Goal: Task Accomplishment & Management: Manage account settings

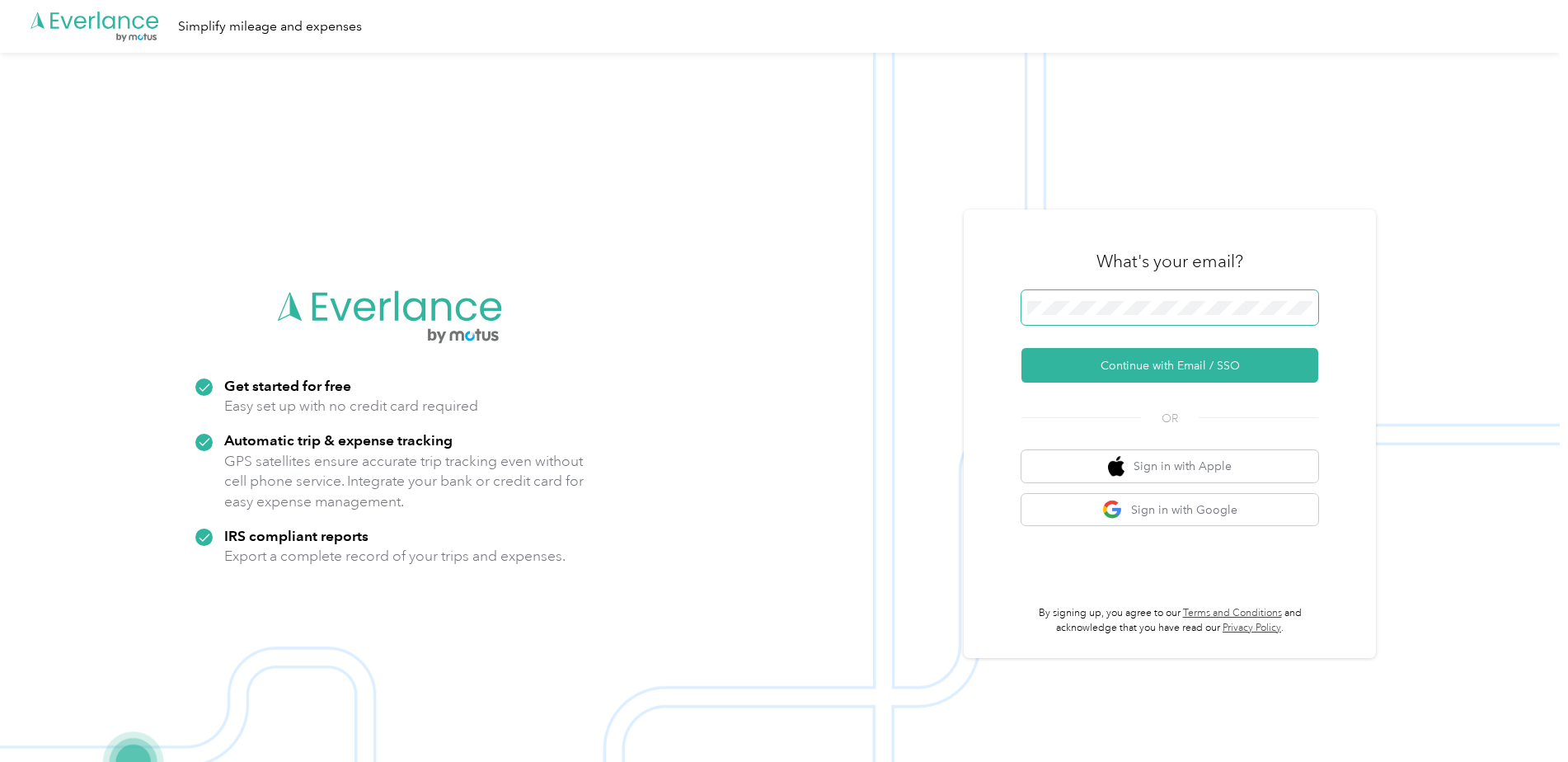
click at [1288, 292] on span at bounding box center [1170, 307] width 297 height 35
click at [1260, 297] on span at bounding box center [1170, 307] width 297 height 35
click at [1137, 364] on button "Continue with Email / SSO" at bounding box center [1170, 365] width 297 height 35
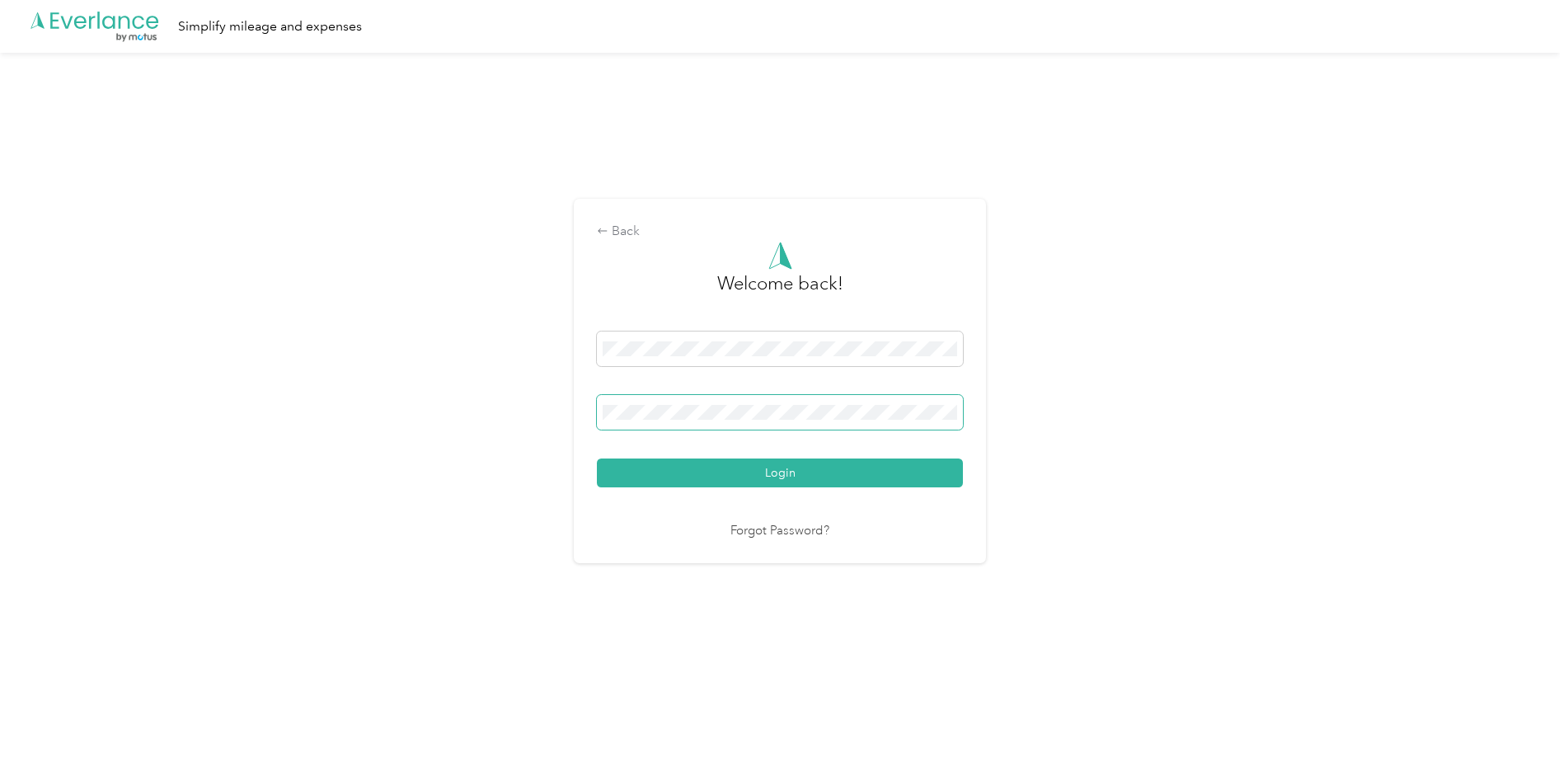
click at [597, 459] on button "Login" at bounding box center [780, 473] width 366 height 29
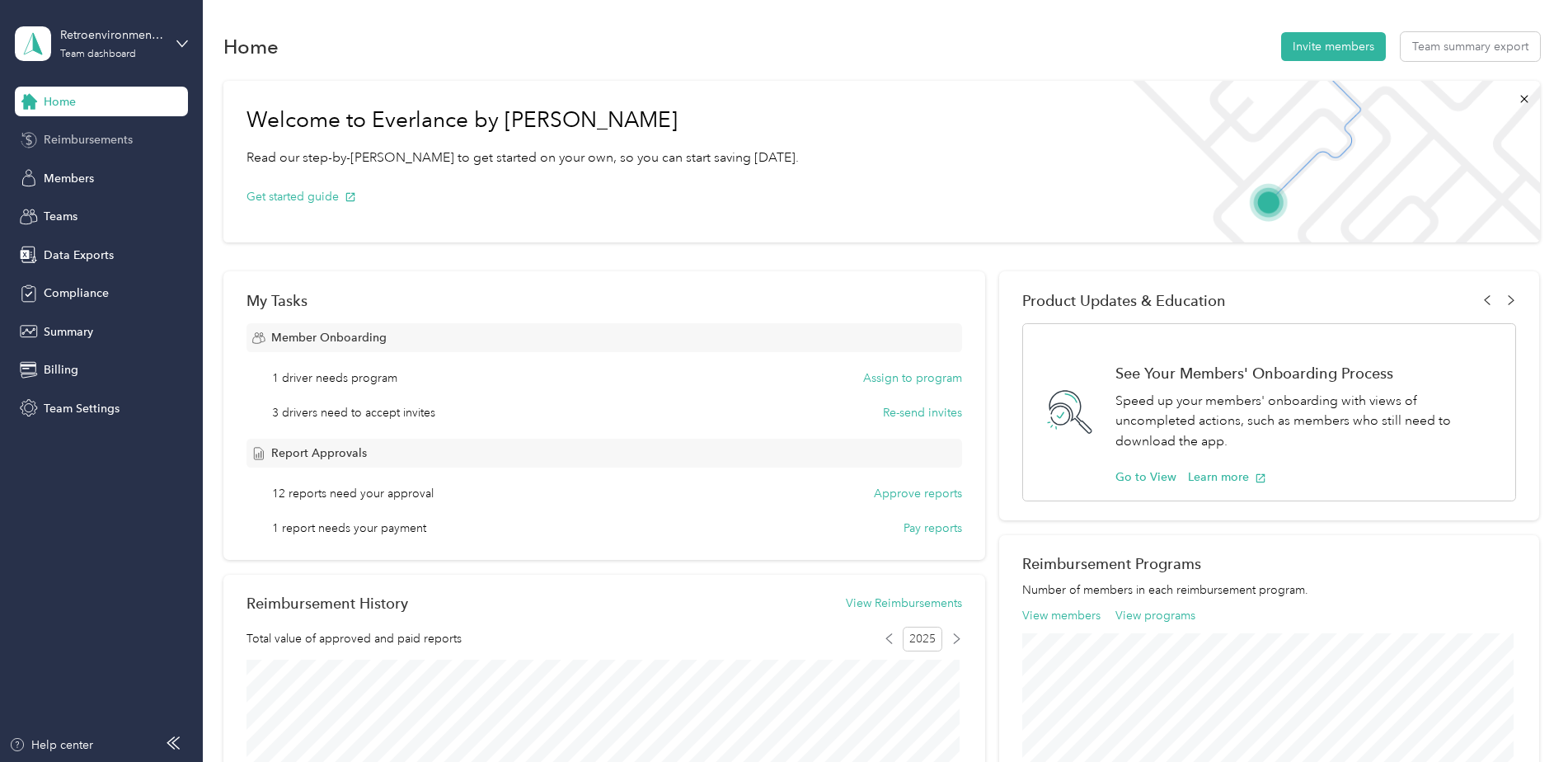
click at [103, 143] on span "Reimbursements" at bounding box center [88, 140] width 89 height 17
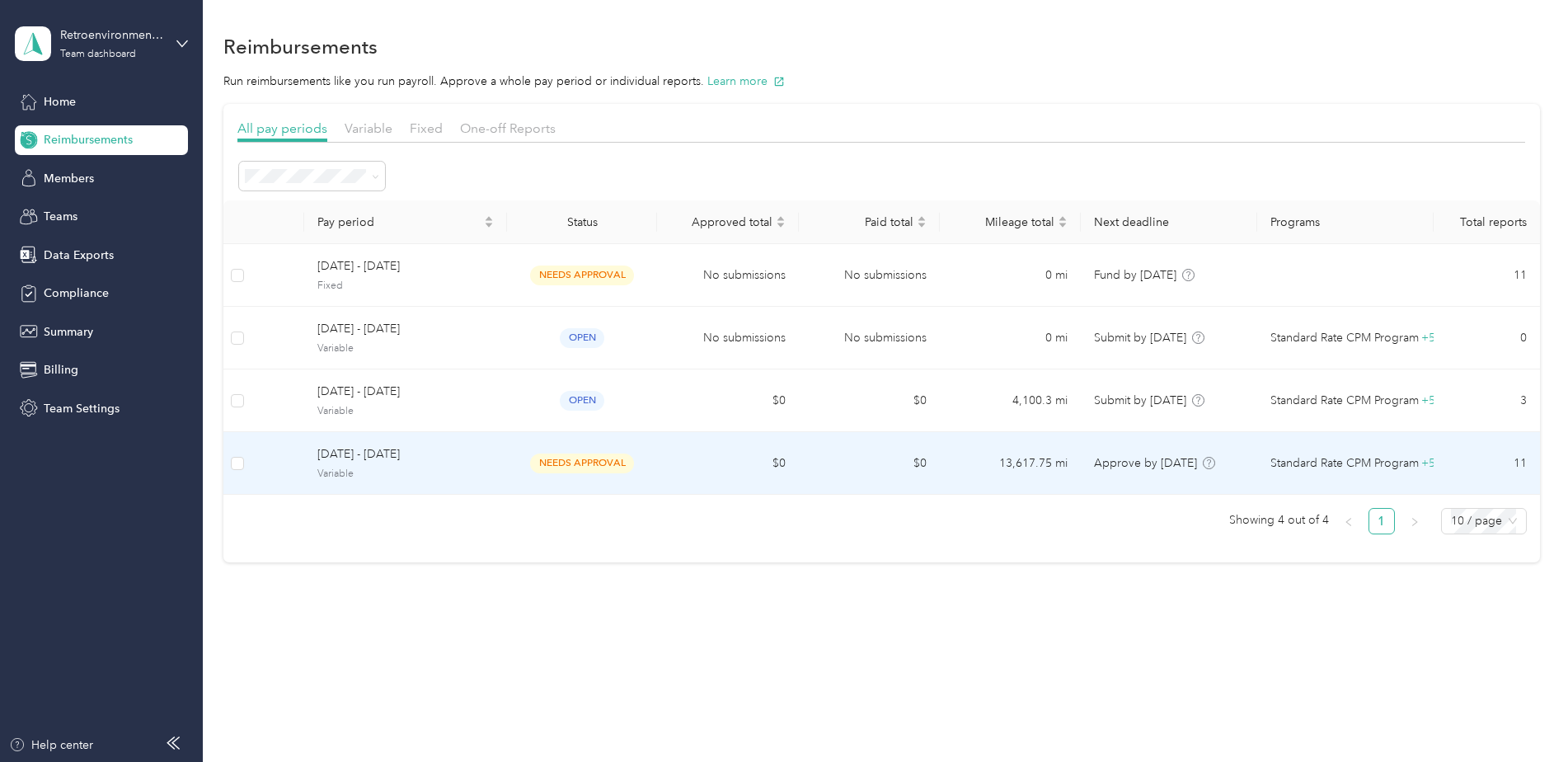
click at [575, 458] on span "needs approval" at bounding box center [582, 463] width 104 height 19
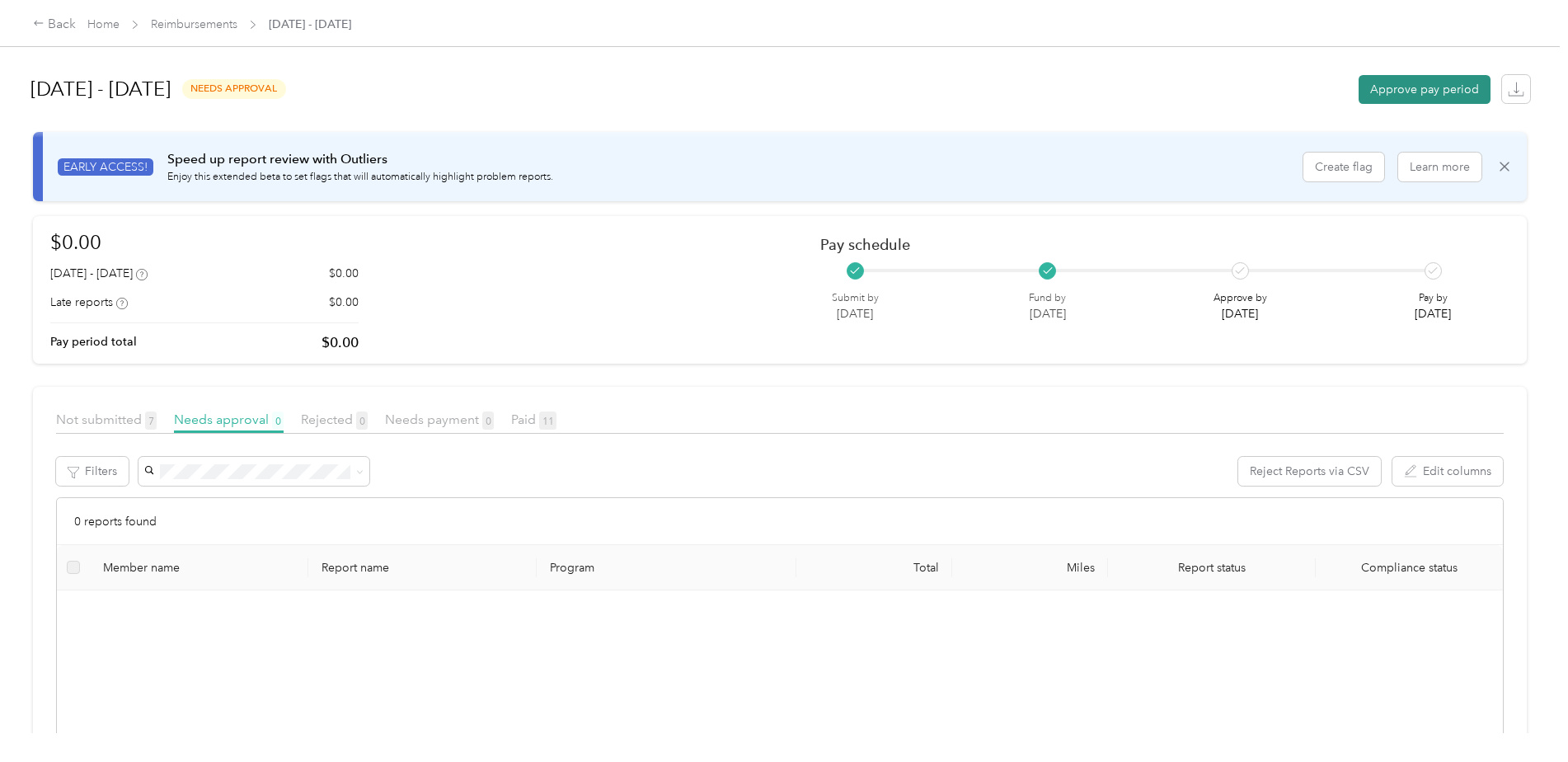
click at [1397, 91] on button "Approve pay period" at bounding box center [1424, 89] width 132 height 29
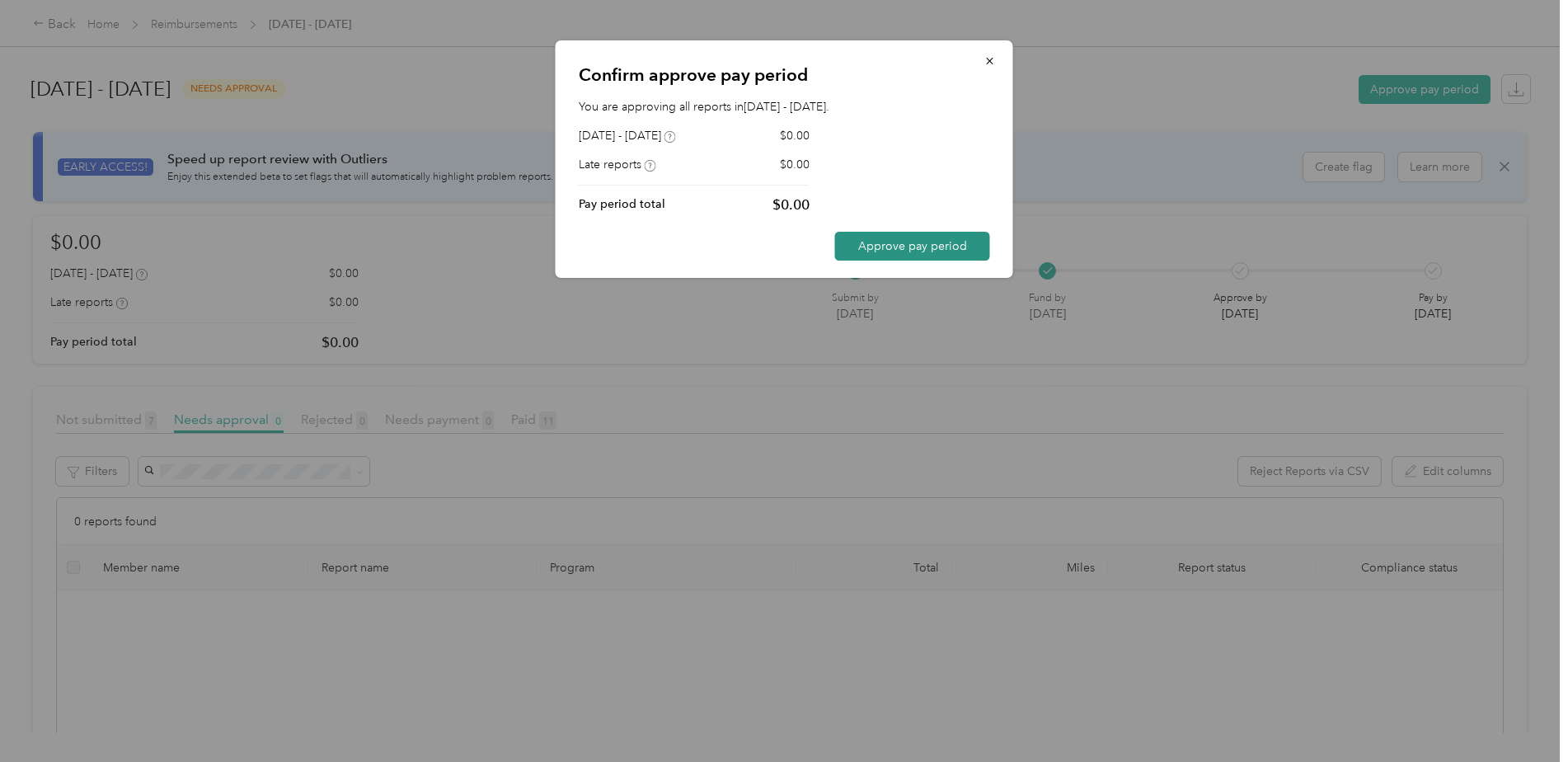
click at [925, 245] on button "Approve pay period" at bounding box center [912, 246] width 155 height 29
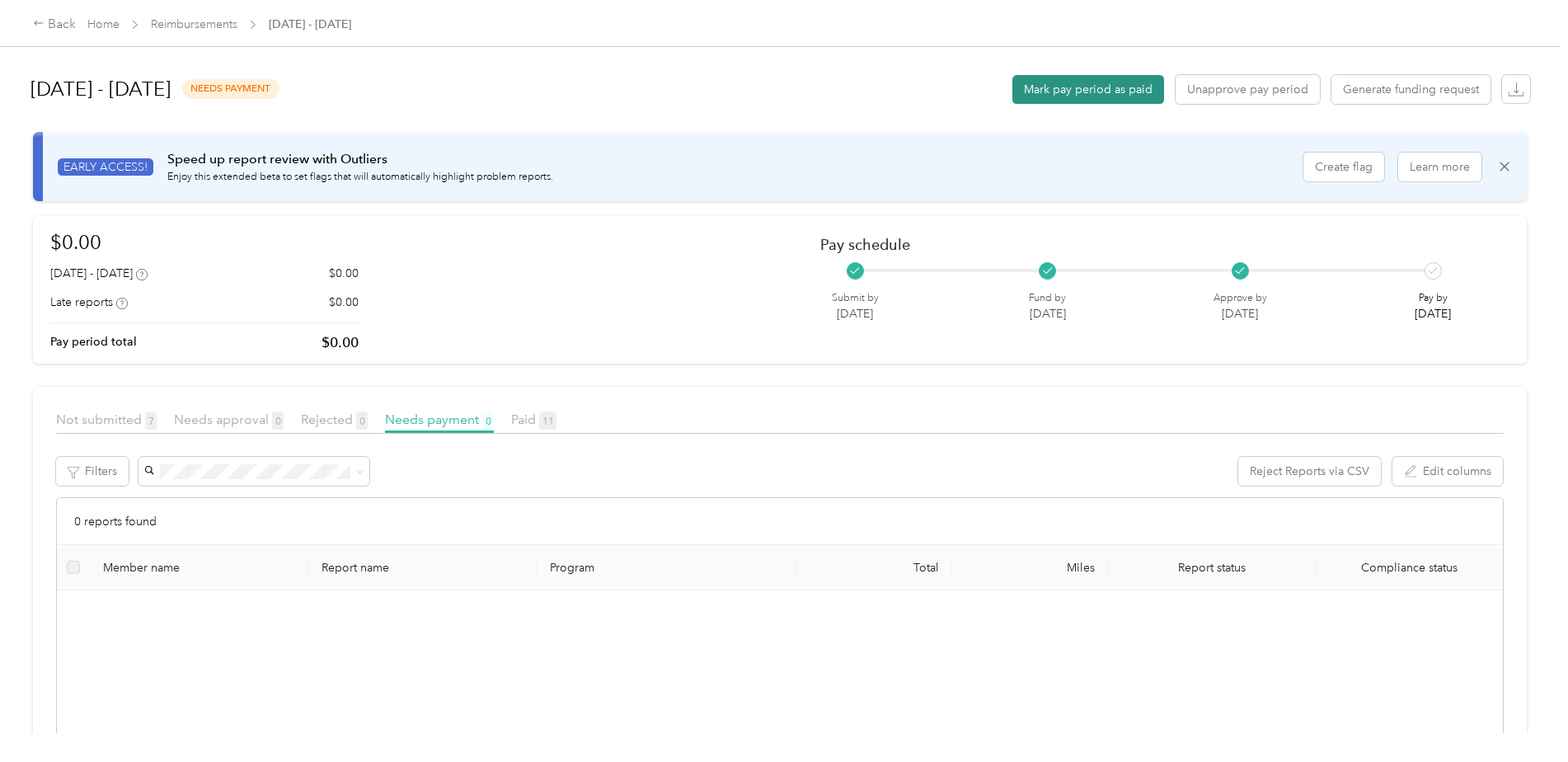
click at [1091, 91] on button "Mark pay period as paid" at bounding box center [1088, 89] width 151 height 29
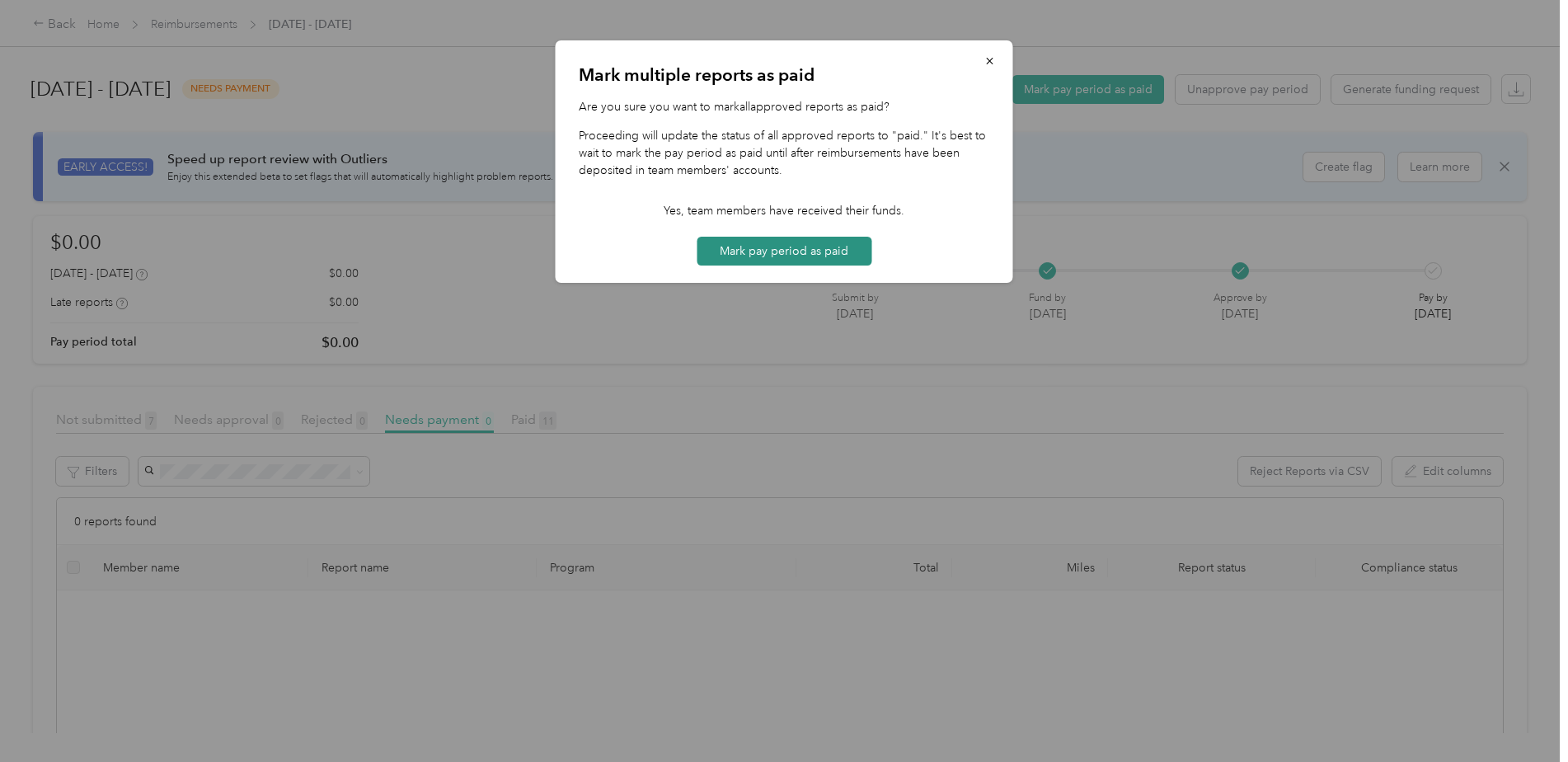
click at [748, 259] on button "Mark pay period as paid" at bounding box center [784, 251] width 175 height 29
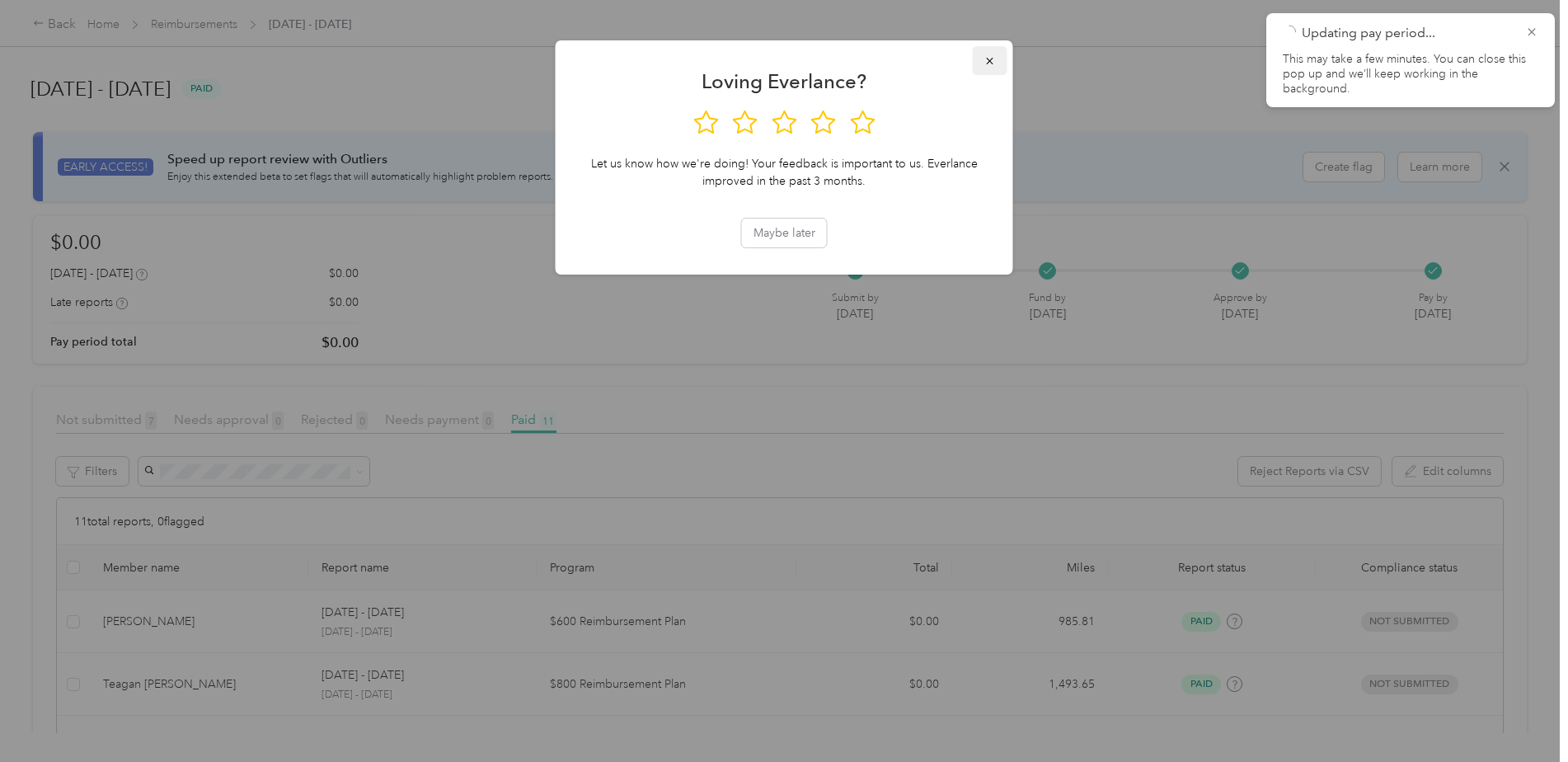
click at [987, 59] on icon "button" at bounding box center [989, 60] width 7 height 7
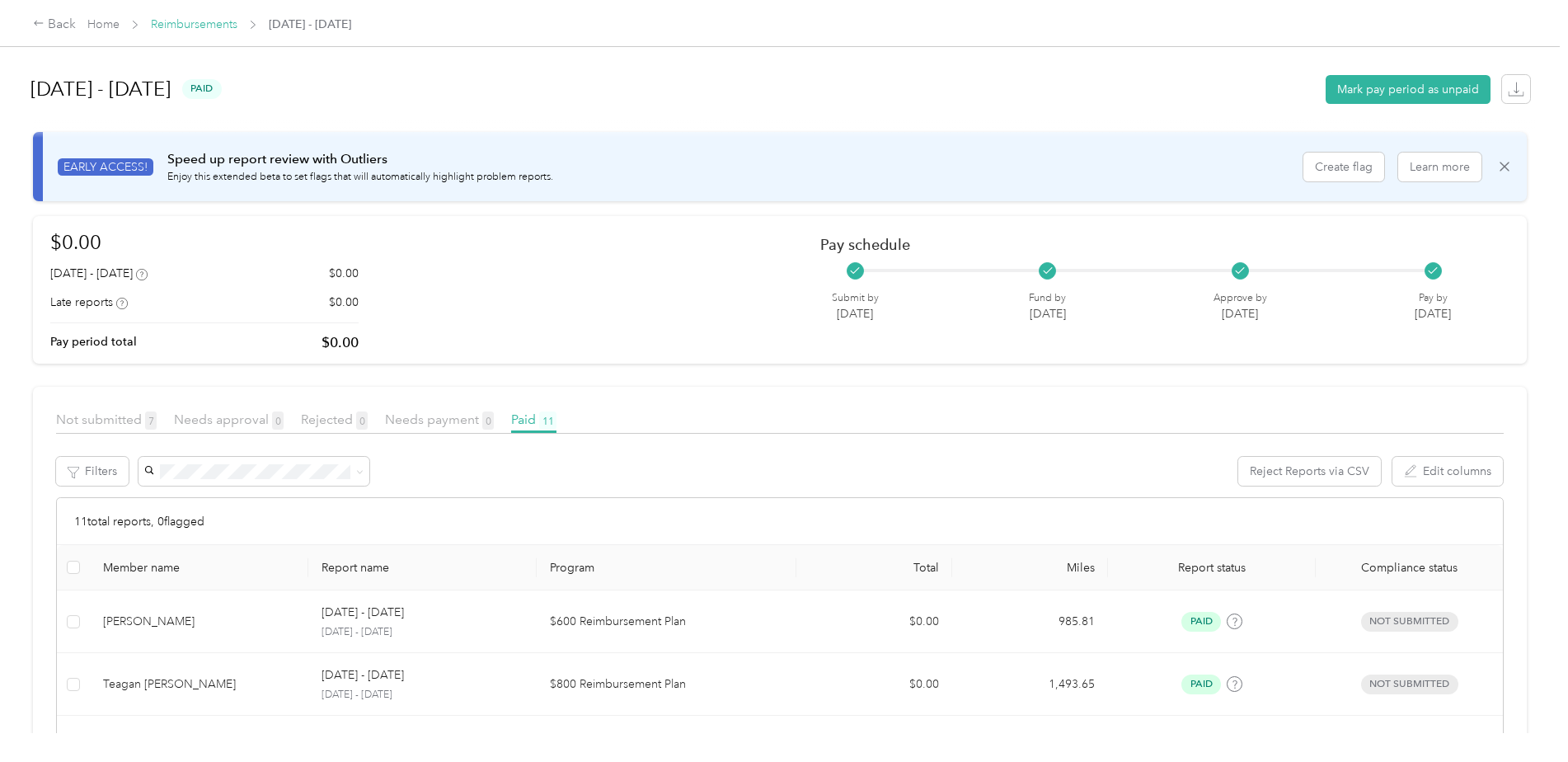
click at [198, 19] on link "Reimbursements" at bounding box center [194, 23] width 86 height 14
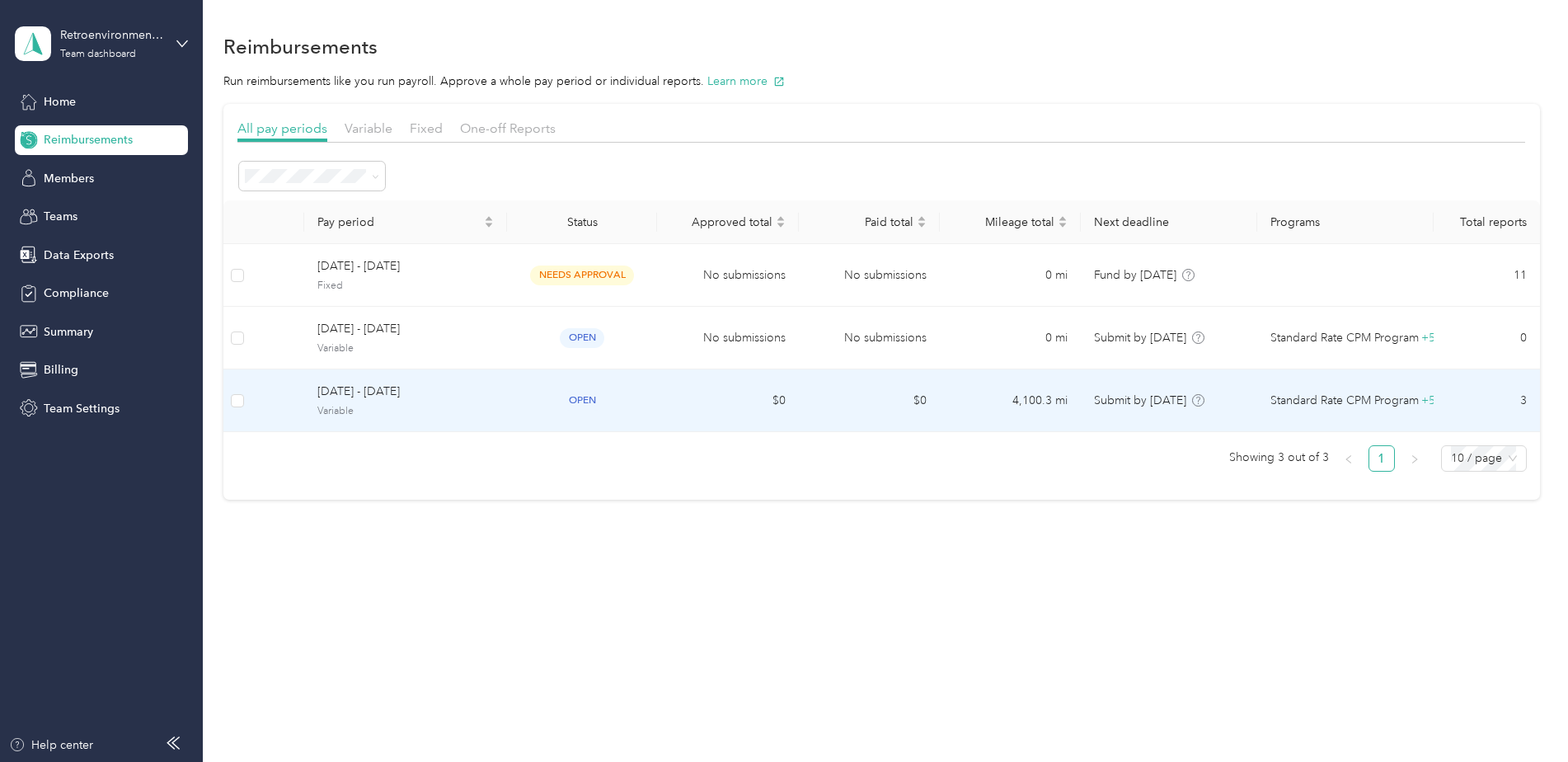
click at [405, 387] on span "[DATE] - [DATE]" at bounding box center [406, 391] width 177 height 18
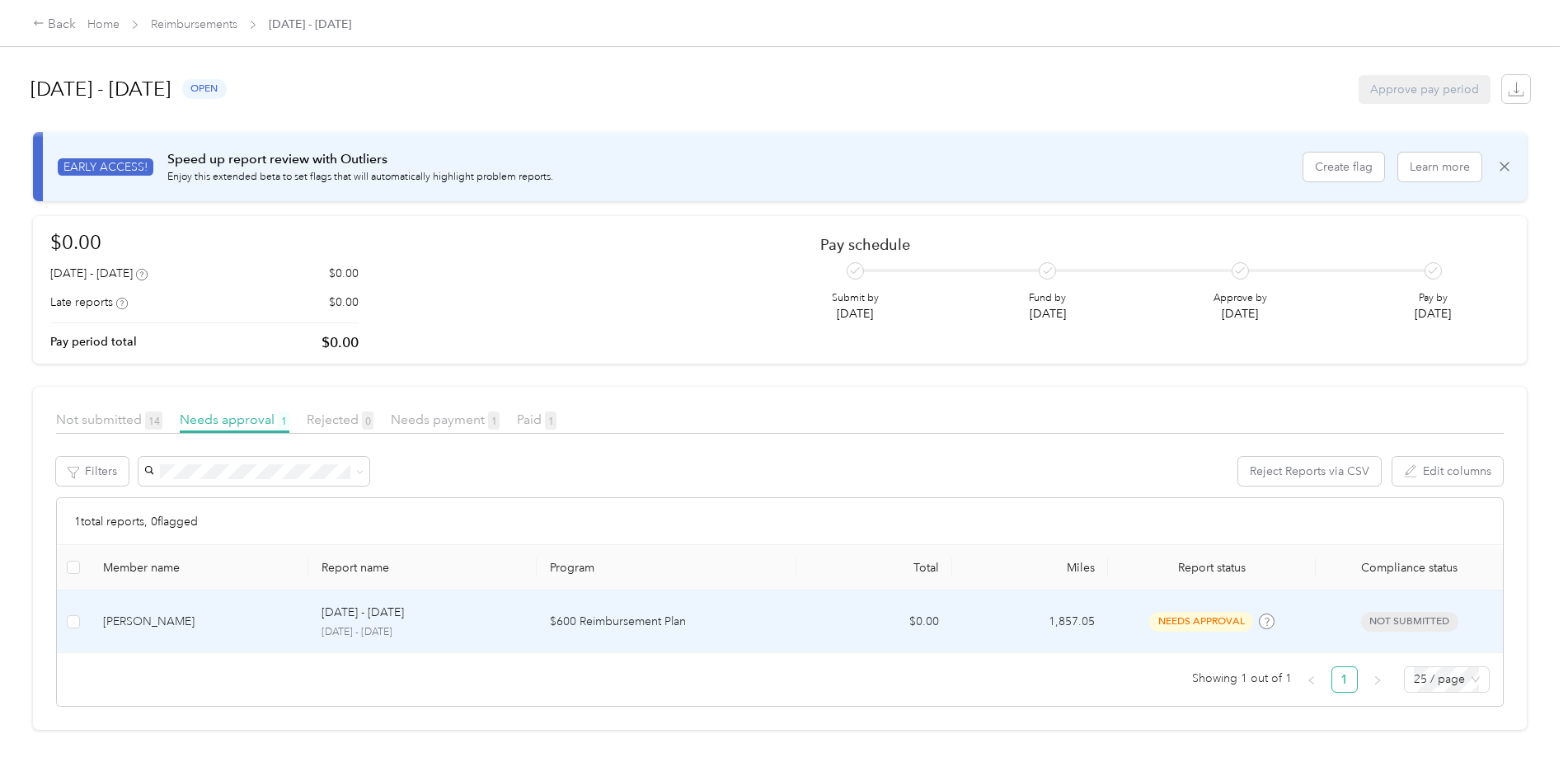
click at [136, 629] on div "[PERSON_NAME]" at bounding box center [199, 621] width 192 height 18
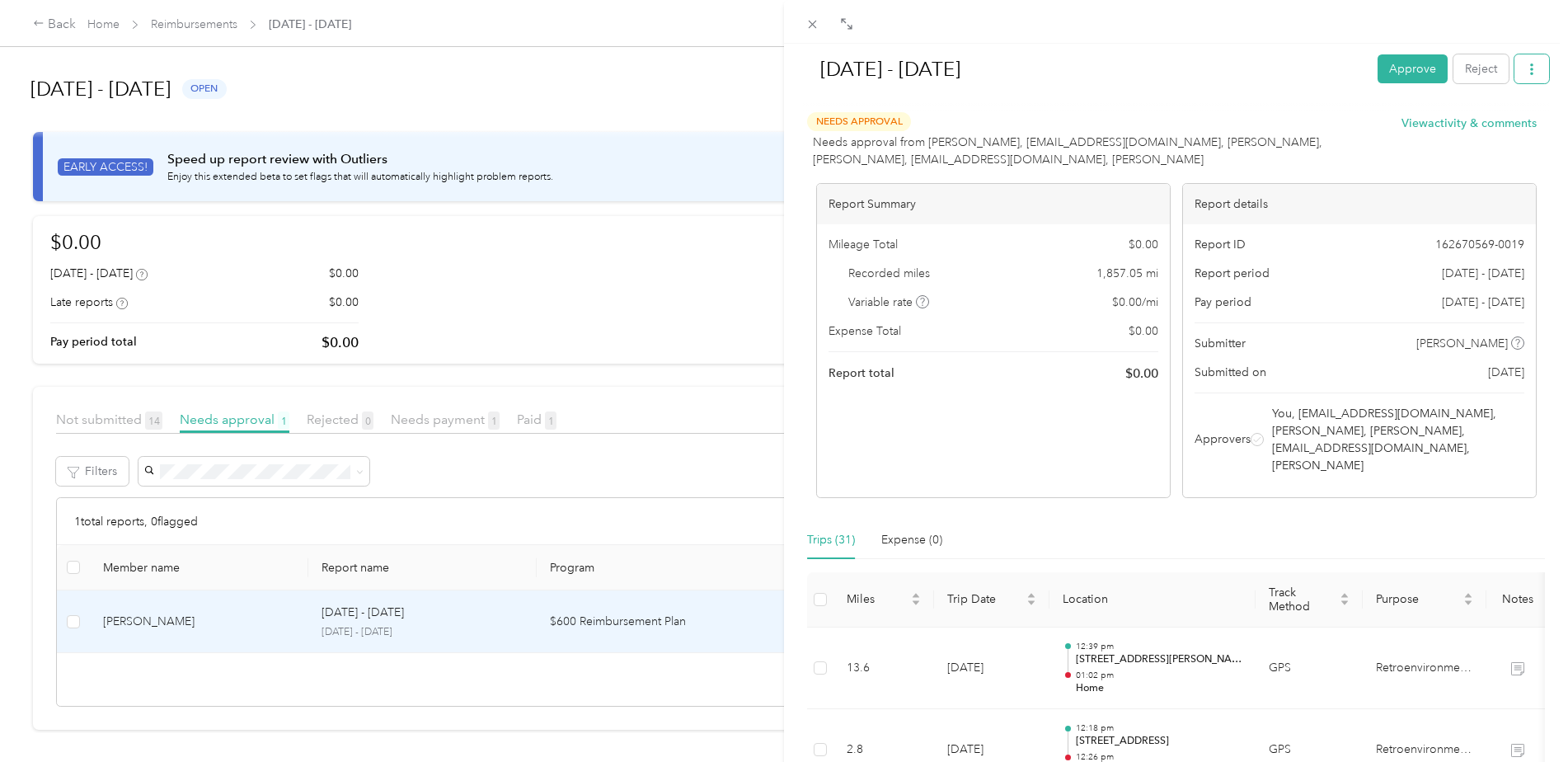
click at [1525, 70] on button "button" at bounding box center [1531, 69] width 35 height 29
click at [1451, 133] on span "Download" at bounding box center [1472, 130] width 54 height 17
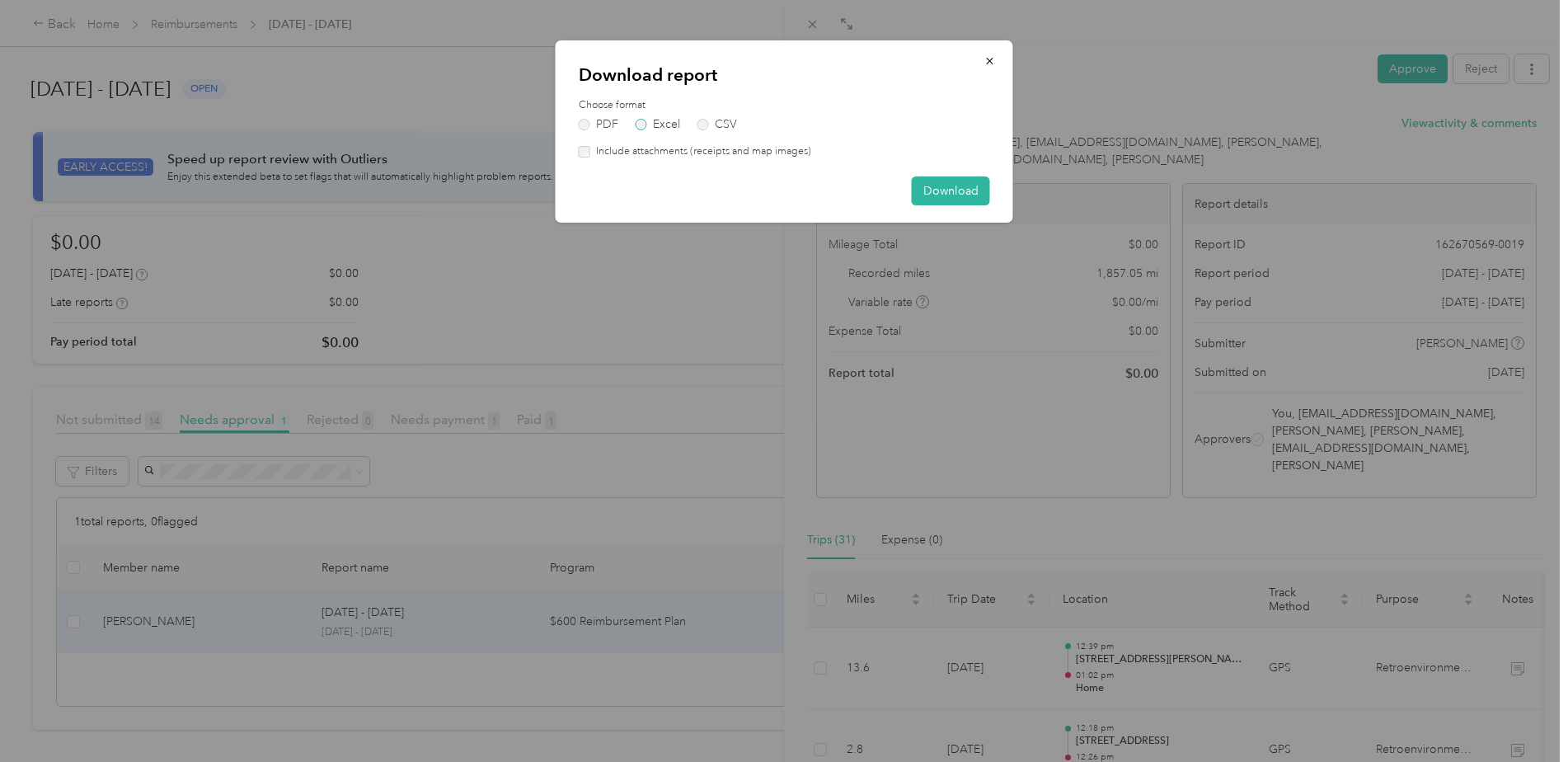
click at [638, 128] on label "Excel" at bounding box center [658, 124] width 44 height 11
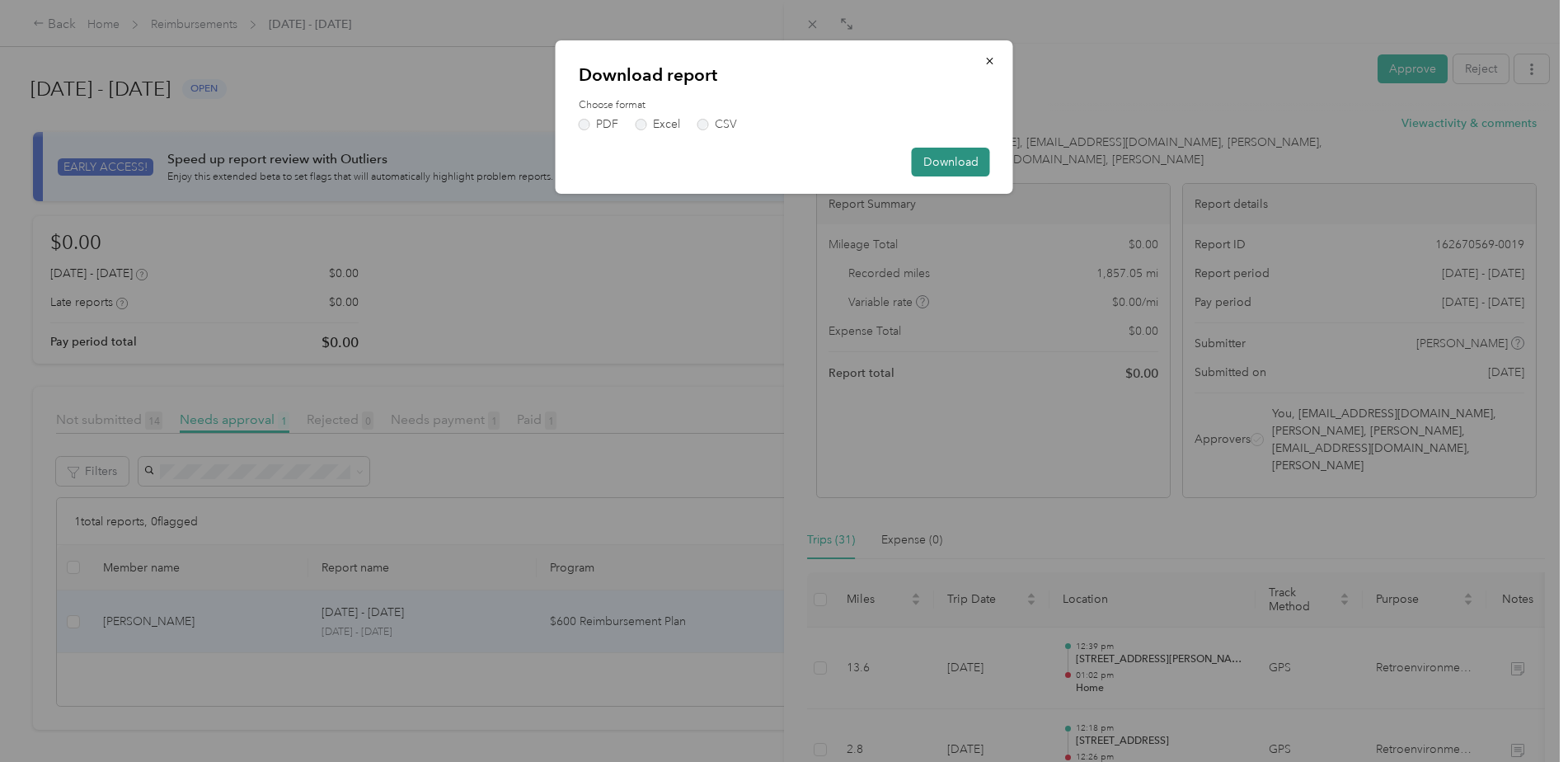
click at [959, 167] on button "Download" at bounding box center [951, 162] width 78 height 29
